Goal: Task Accomplishment & Management: Use online tool/utility

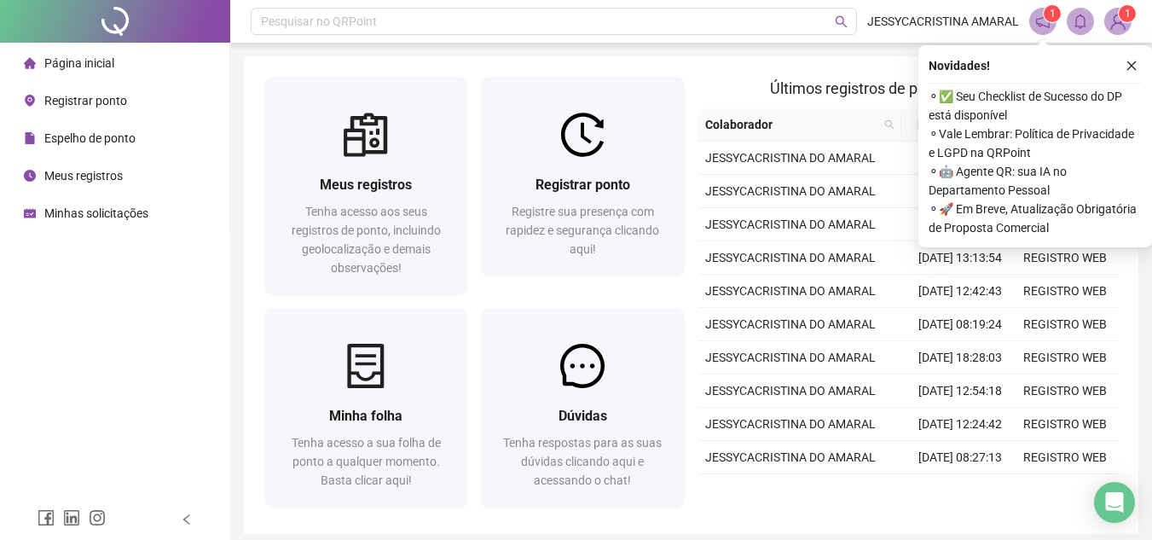
click at [1134, 66] on icon "close" at bounding box center [1132, 66] width 12 height 12
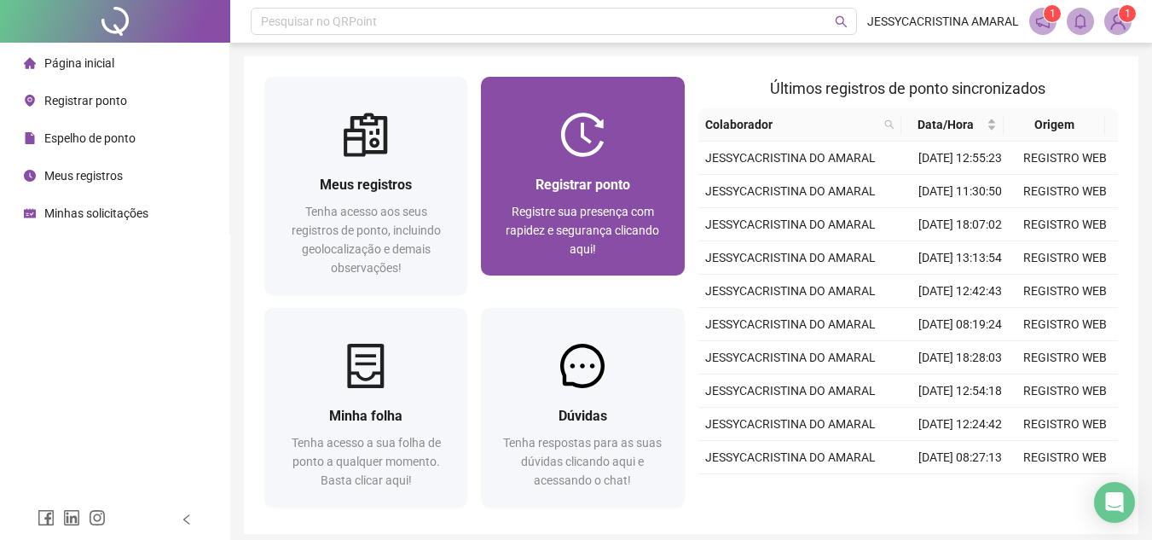
click at [591, 177] on span "Registrar ponto" at bounding box center [583, 185] width 95 height 16
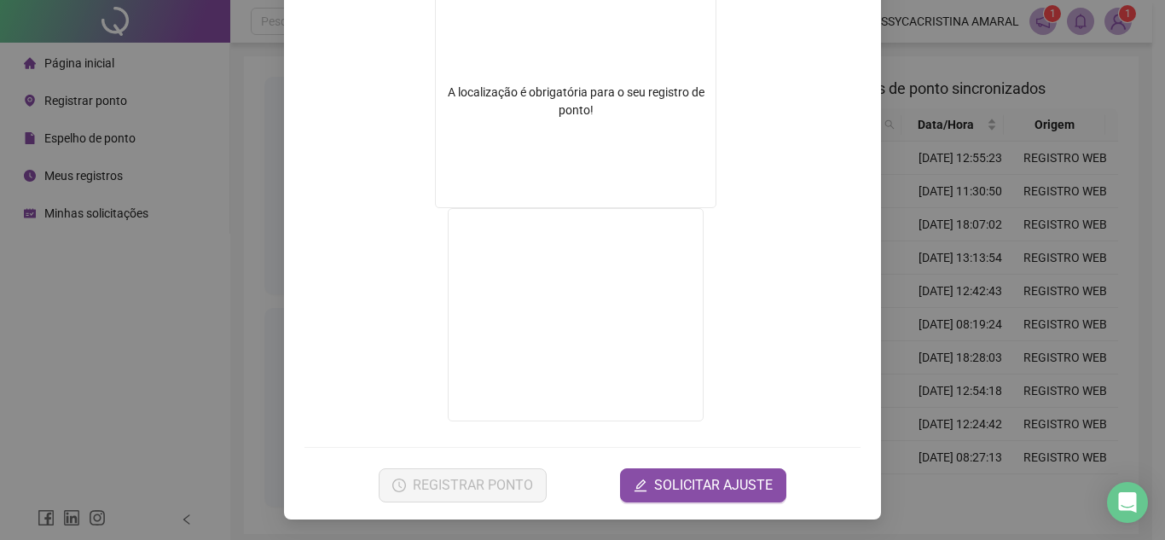
scroll to position [198, 0]
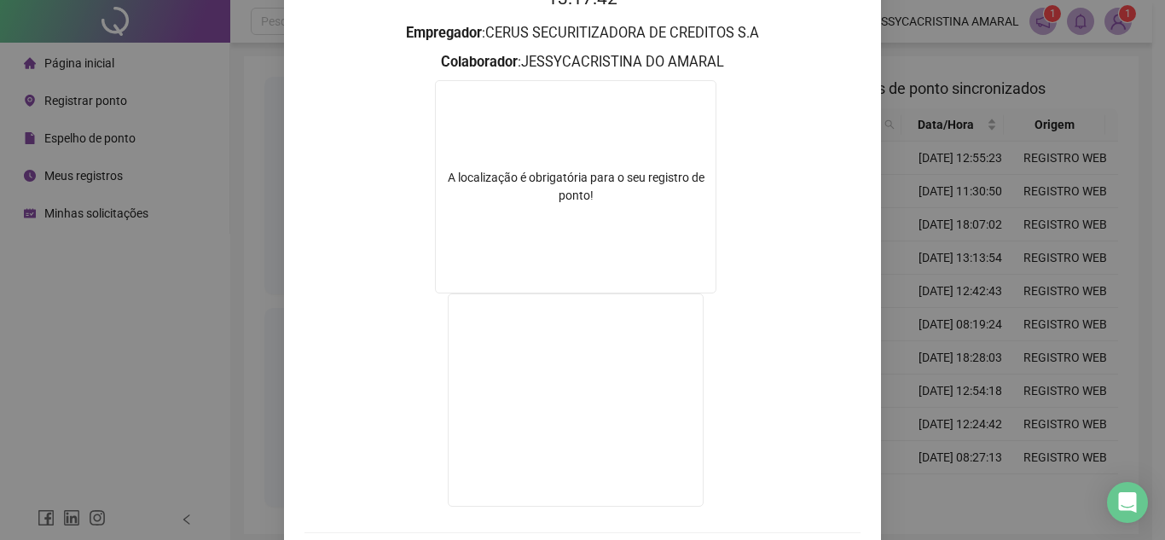
click at [165, 325] on div "Registro de ponto web 13:17:42 Empregador : CERUS SECURITIZADORA DE CREDITOS S.…" at bounding box center [582, 270] width 1165 height 540
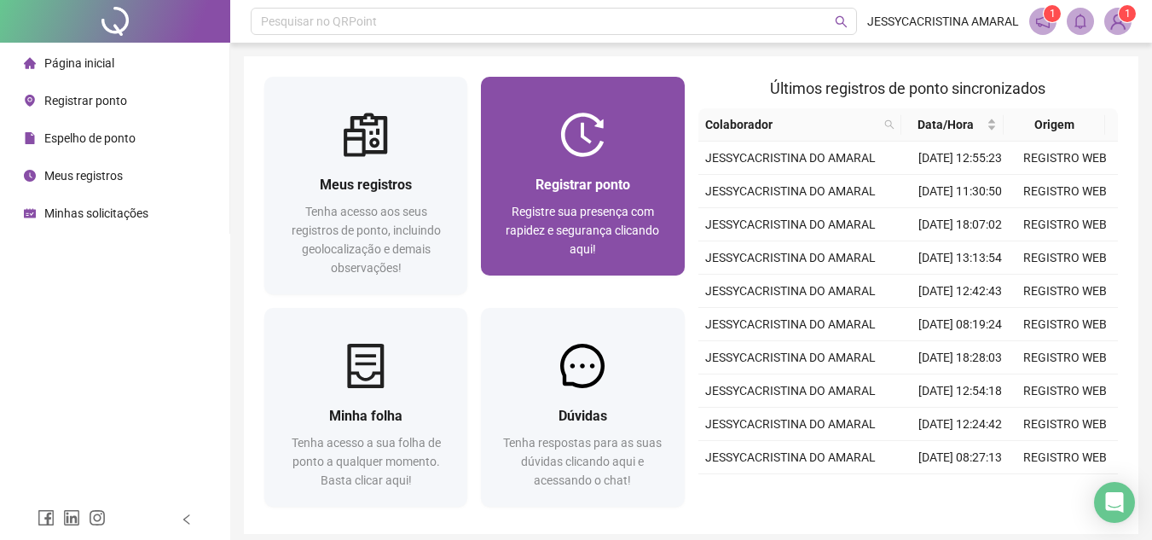
click at [654, 178] on div "Registrar ponto" at bounding box center [583, 184] width 162 height 21
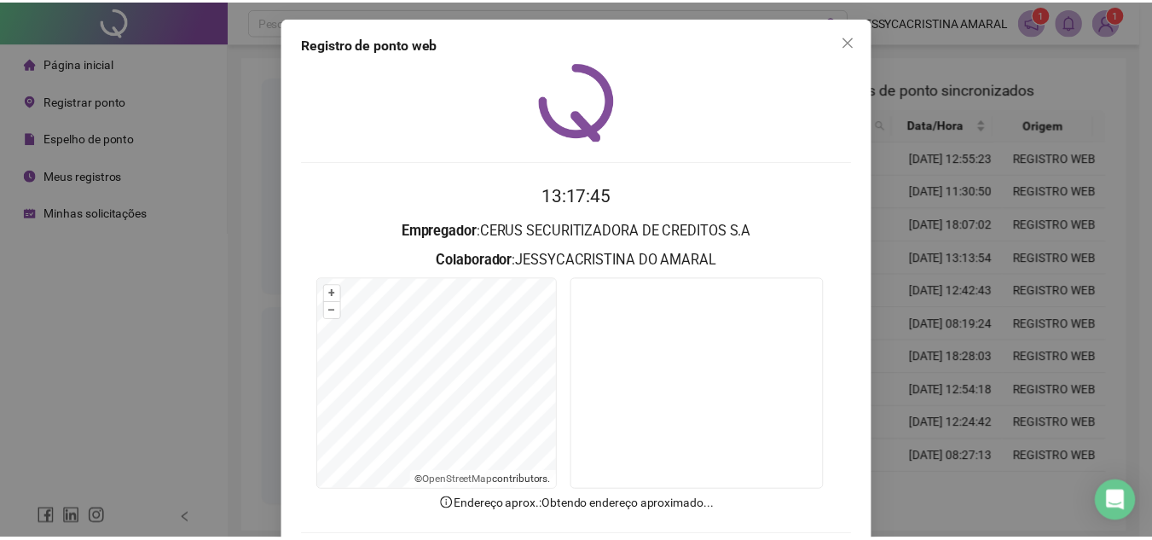
scroll to position [89, 0]
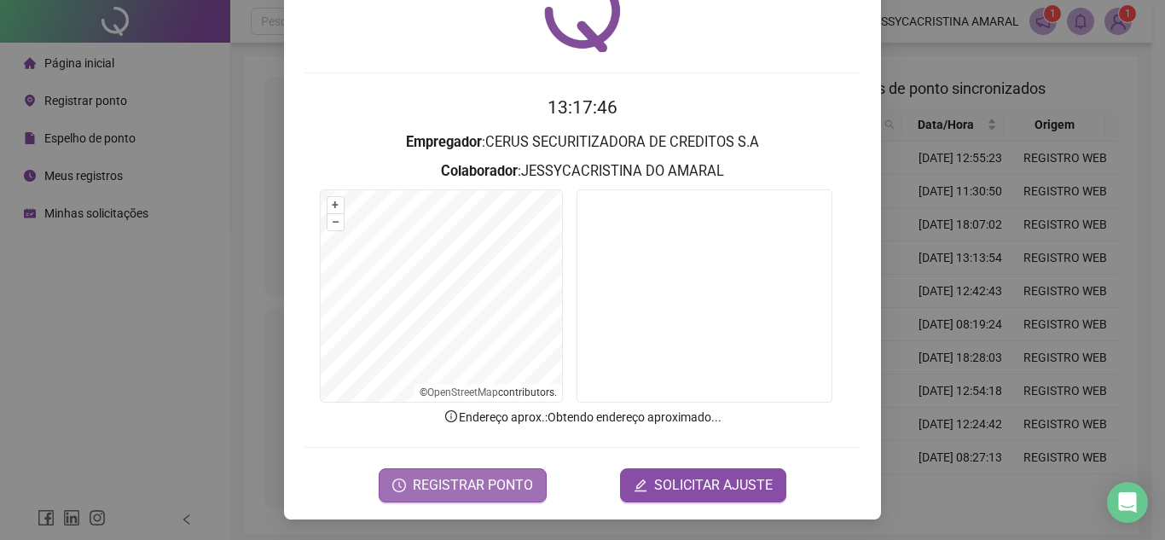
click at [432, 491] on span "REGISTRAR PONTO" at bounding box center [473, 485] width 120 height 20
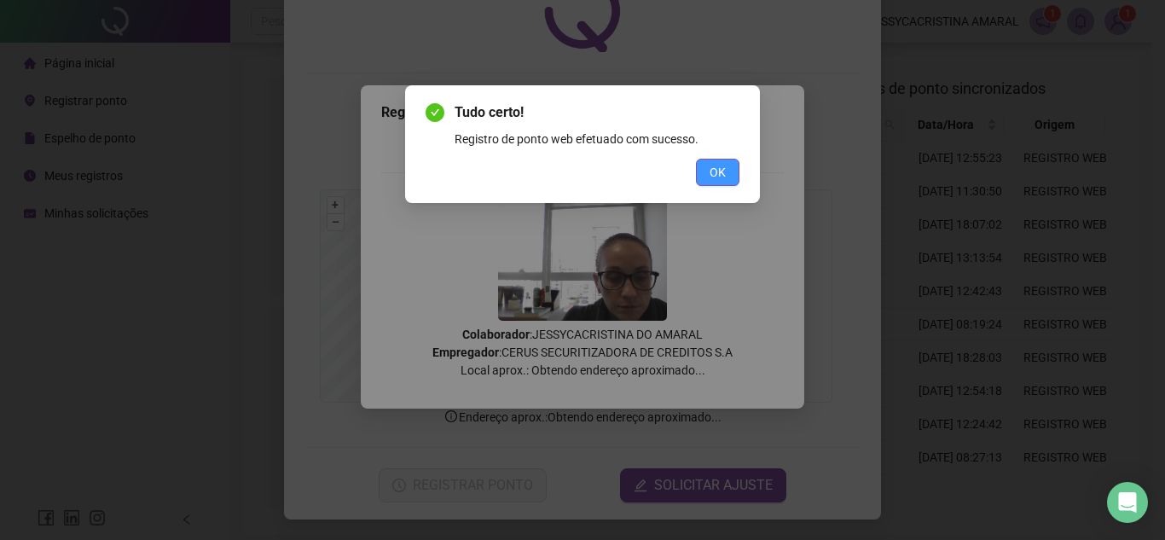
click at [717, 169] on span "OK" at bounding box center [718, 172] width 16 height 19
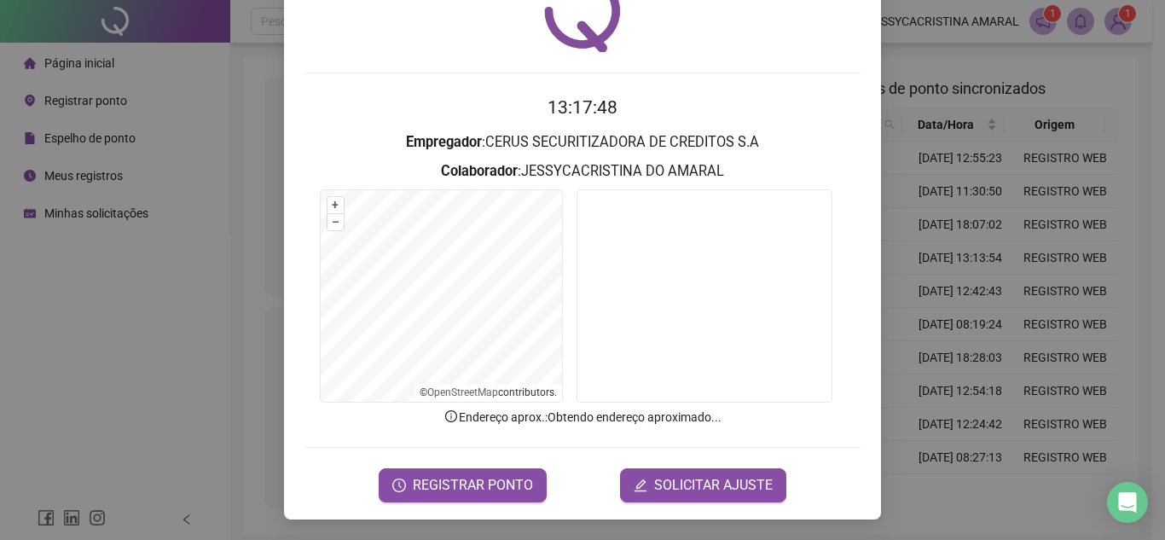
click at [90, 282] on div "Registro de ponto web 13:17:48 Empregador : CERUS SECURITIZADORA DE CREDITOS S.…" at bounding box center [582, 270] width 1165 height 540
